Goal: Navigation & Orientation: Find specific page/section

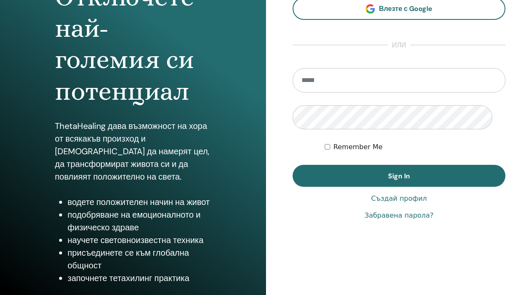
scroll to position [127, 0]
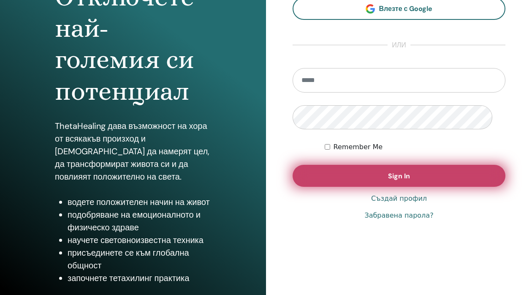
type input "**********"
click at [401, 180] on span "Sign In" at bounding box center [399, 176] width 22 height 9
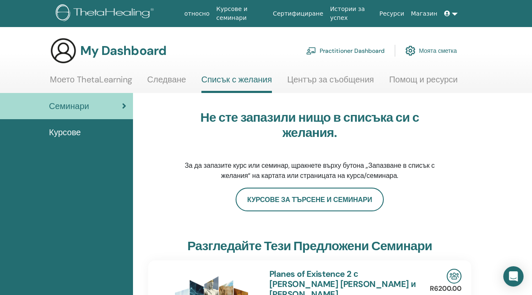
click at [449, 16] on link at bounding box center [451, 14] width 20 height 16
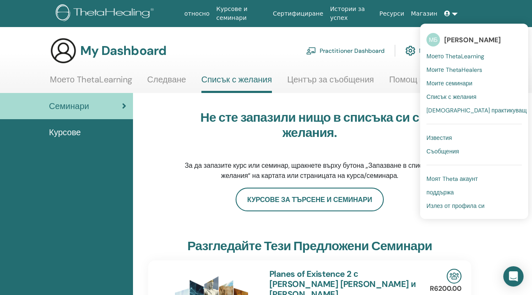
click at [450, 87] on span "Моите семинари" at bounding box center [450, 83] width 46 height 8
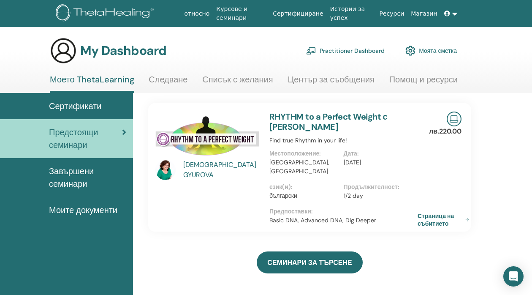
click at [95, 216] on span "Моите документи" at bounding box center [83, 210] width 68 height 13
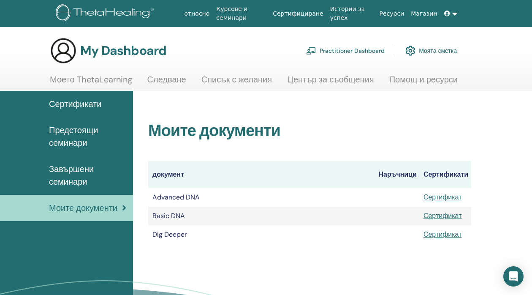
click at [78, 188] on span "Завършени семинари" at bounding box center [87, 175] width 77 height 25
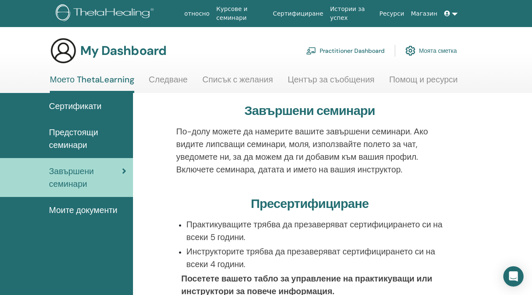
click at [92, 216] on span "Моите документи" at bounding box center [83, 210] width 68 height 13
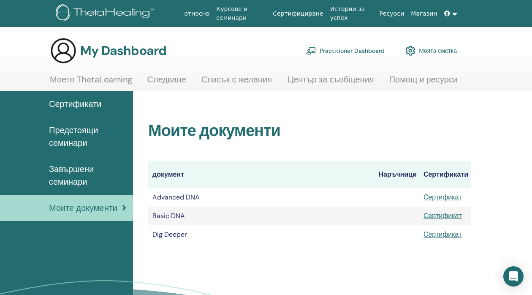
click at [449, 17] on link at bounding box center [451, 14] width 20 height 16
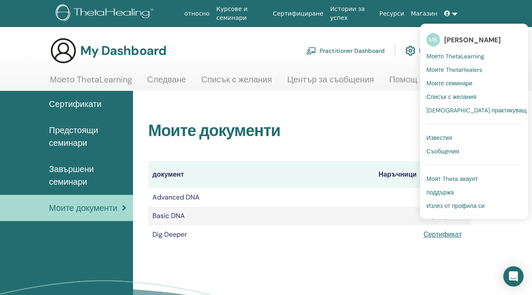
click at [436, 210] on span "Излез от профила си" at bounding box center [456, 206] width 58 height 8
